Goal: Find contact information: Obtain details needed to contact an individual or organization

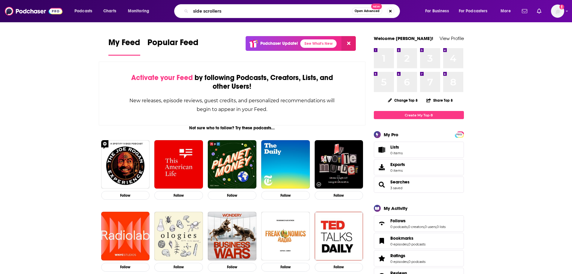
type input "side scrollers"
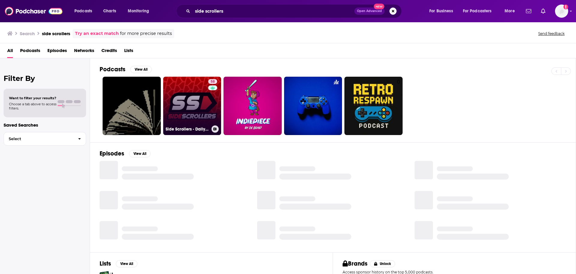
click at [188, 104] on link "58 Side Scrollers - Daily Video Game and Entertainment Podcast" at bounding box center [192, 106] width 58 height 58
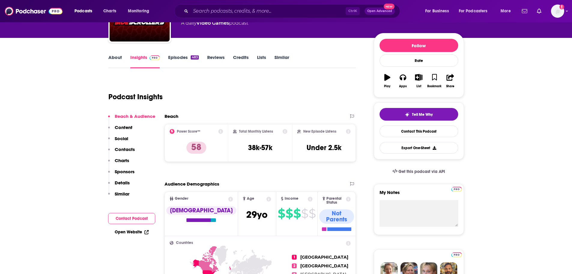
click at [135, 222] on button "Contact Podcast" at bounding box center [131, 218] width 47 height 11
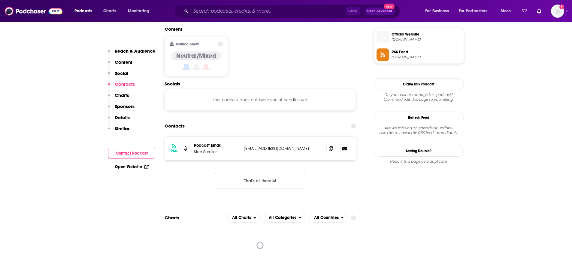
scroll to position [483, 0]
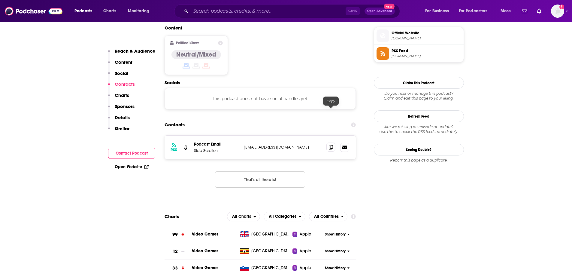
click at [330, 142] on span at bounding box center [330, 146] width 9 height 9
